Goal: Task Accomplishment & Management: Manage account settings

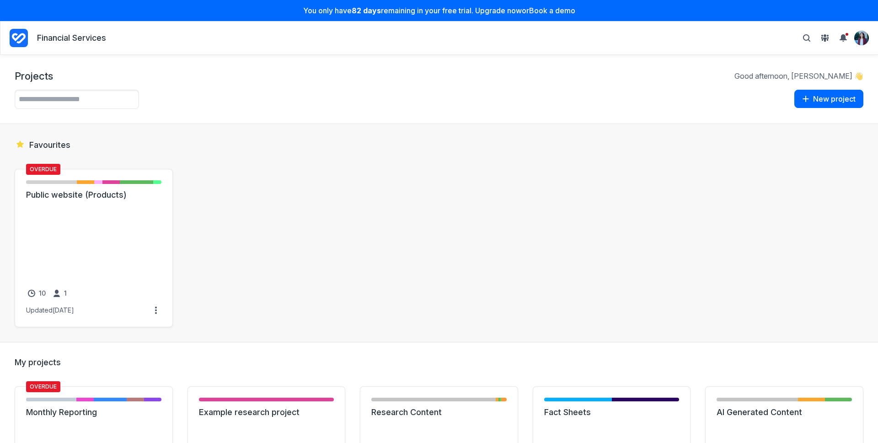
click at [503, 13] on p "You only have 82 days remaining in your free trial. Upgrade now or Book a demo" at bounding box center [438, 10] width 867 height 10
click at [492, 9] on p "You only have 82 days remaining in your free trial. Upgrade now or Book a demo" at bounding box center [438, 10] width 867 height 10
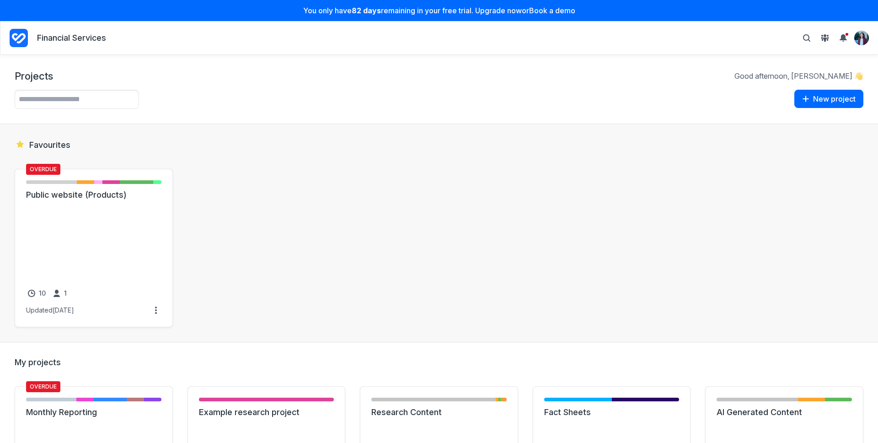
click at [546, 20] on div "You only have 82 days remaining in your free trial. Upgrade now or Book a demo" at bounding box center [439, 10] width 878 height 21
click at [401, 87] on div "Projects Good afternoon, Cristina 👋 Example projects View one of our example pr…" at bounding box center [439, 89] width 878 height 69
click at [433, 14] on p "You only have 82 days remaining in your free trial. Upgrade now or Book a demo" at bounding box center [438, 10] width 867 height 10
drag, startPoint x: 587, startPoint y: 16, endPoint x: 287, endPoint y: 92, distance: 310.1
click at [585, 16] on div "You only have 82 days remaining in your free trial. Upgrade now or Book a demo" at bounding box center [439, 10] width 878 height 21
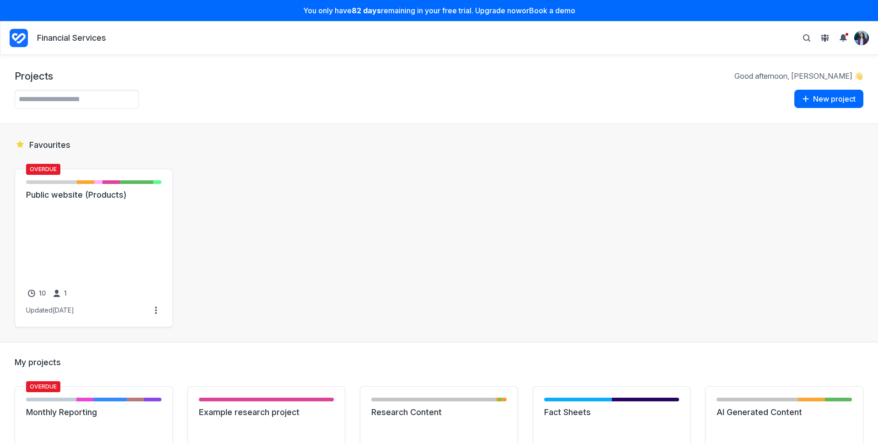
drag, startPoint x: 71, startPoint y: 206, endPoint x: 732, endPoint y: 1, distance: 691.8
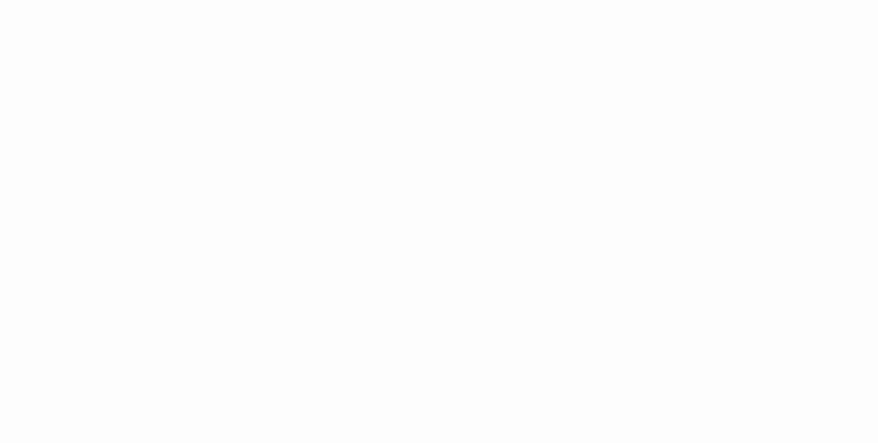
click at [102, 0] on html at bounding box center [439, 0] width 878 height 0
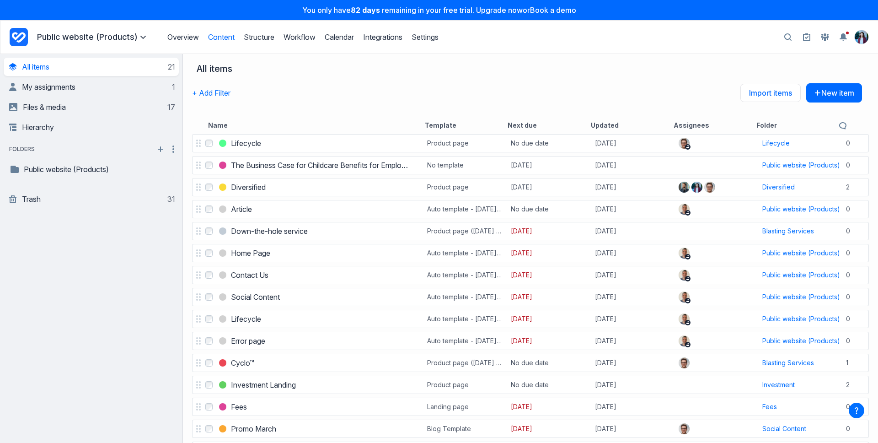
click at [481, 10] on p "You only have 82 days remaining in your free trial. Upgrade now or Book a demo" at bounding box center [438, 9] width 867 height 9
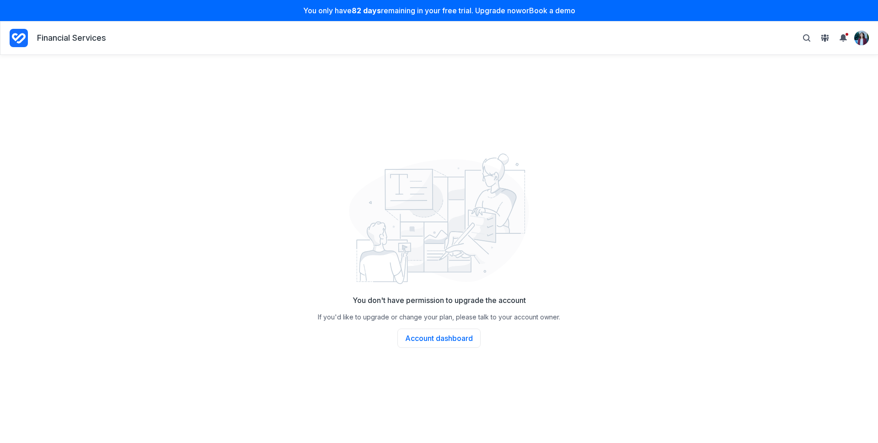
drag, startPoint x: 34, startPoint y: 35, endPoint x: 121, endPoint y: 41, distance: 87.1
click at [35, 35] on div "Financial Services" at bounding box center [58, 38] width 96 height 22
click at [855, 38] on img "View profile menu" at bounding box center [862, 38] width 14 height 14
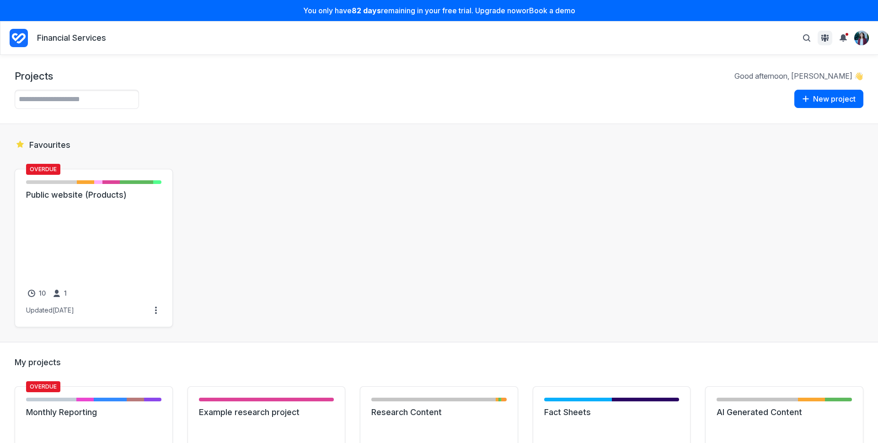
click at [829, 38] on span "View People & Groups" at bounding box center [824, 37] width 11 height 11
click at [823, 34] on icon "View People & Groups" at bounding box center [824, 37] width 7 height 7
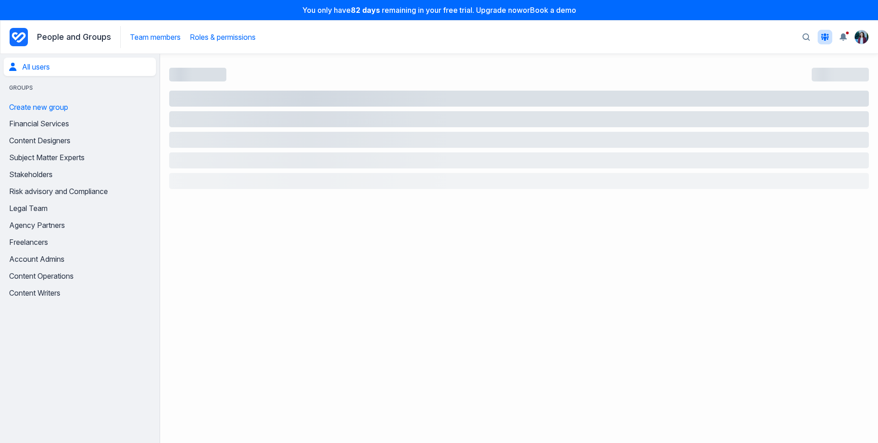
click at [215, 41] on link "Roles & permissions" at bounding box center [223, 36] width 66 height 9
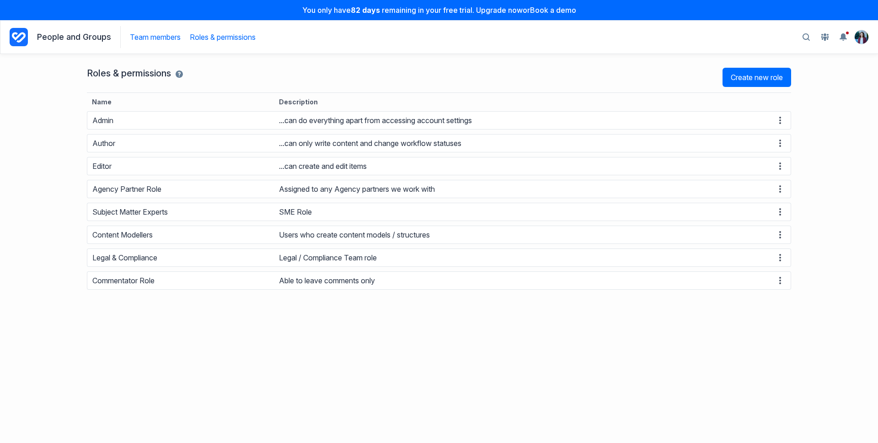
click at [153, 35] on link "Team members" at bounding box center [155, 36] width 51 height 9
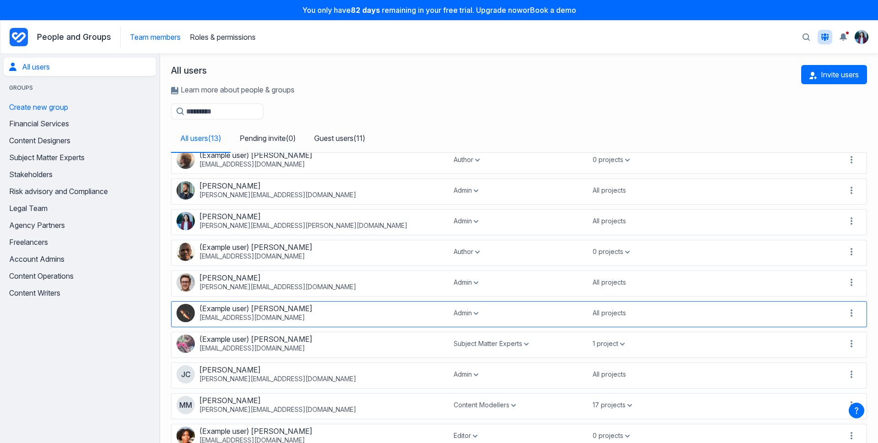
scroll to position [137, 0]
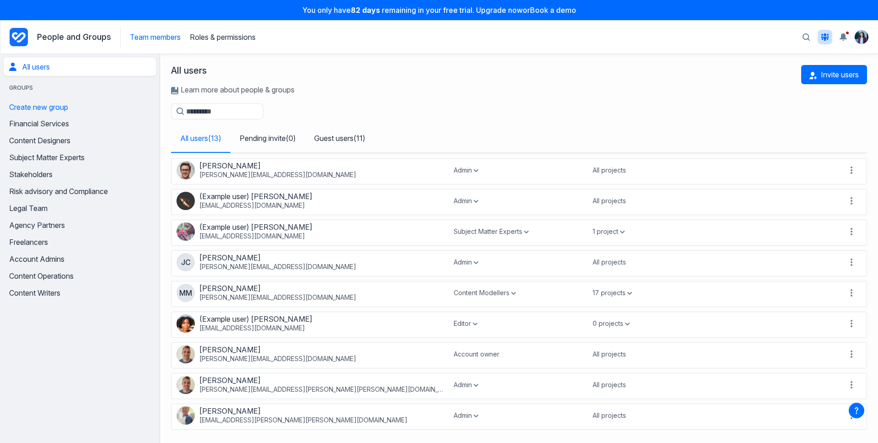
click at [411, 122] on div "All users Learn more about people & groups Invite users Filter users All users …" at bounding box center [519, 103] width 718 height 99
click at [400, 168] on div "[PERSON_NAME] [PERSON_NAME][EMAIL_ADDRESS][DOMAIN_NAME]" at bounding box center [311, 170] width 268 height 18
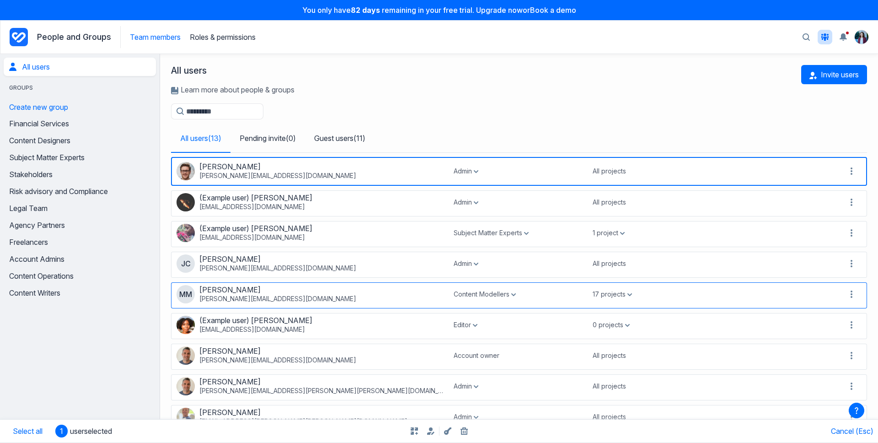
click at [386, 289] on div "MM [PERSON_NAME] [PERSON_NAME][EMAIL_ADDRESS][DOMAIN_NAME]" at bounding box center [311, 294] width 268 height 18
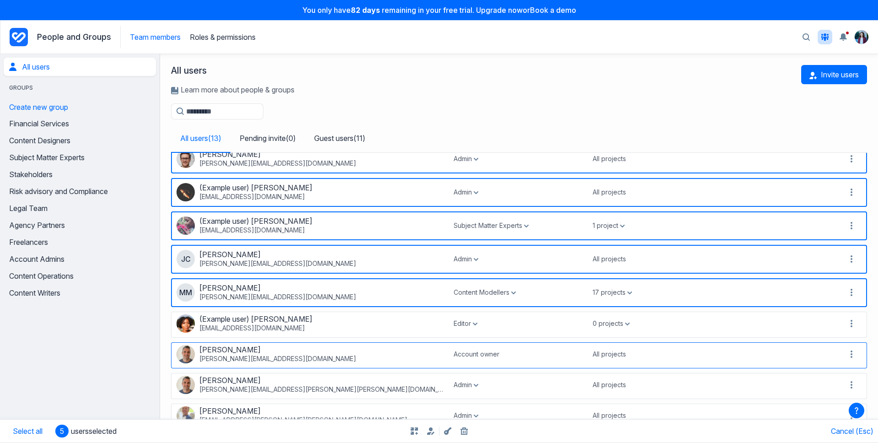
scroll to position [150, 0]
click at [509, 70] on div "All users Learn more about people & groups Invite users" at bounding box center [519, 84] width 696 height 38
click at [348, 128] on link "Guest users ( 11 )" at bounding box center [340, 137] width 70 height 27
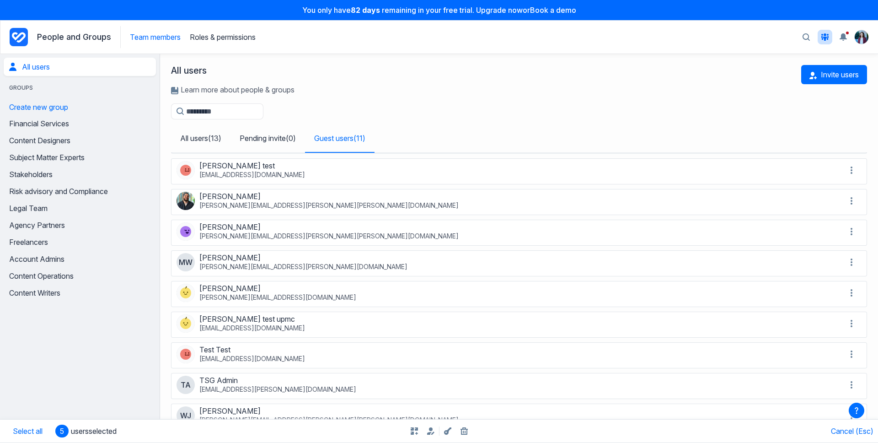
scroll to position [75, 0]
